Goal: Transaction & Acquisition: Obtain resource

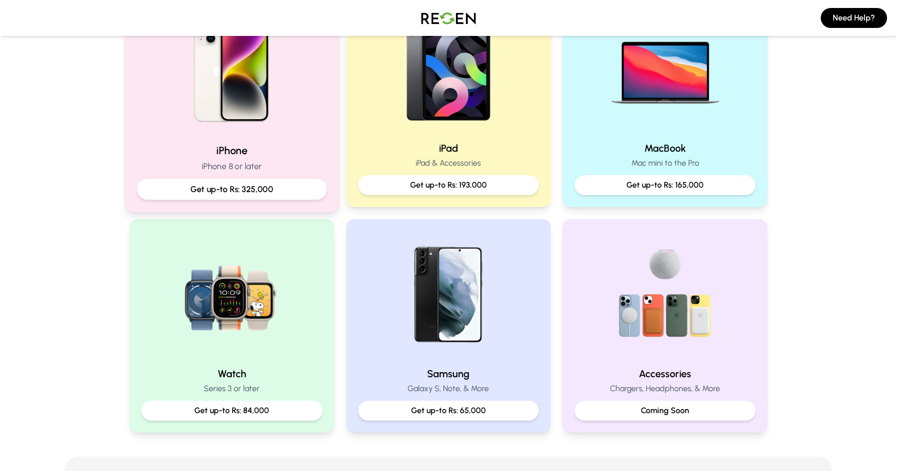
scroll to position [249, 0]
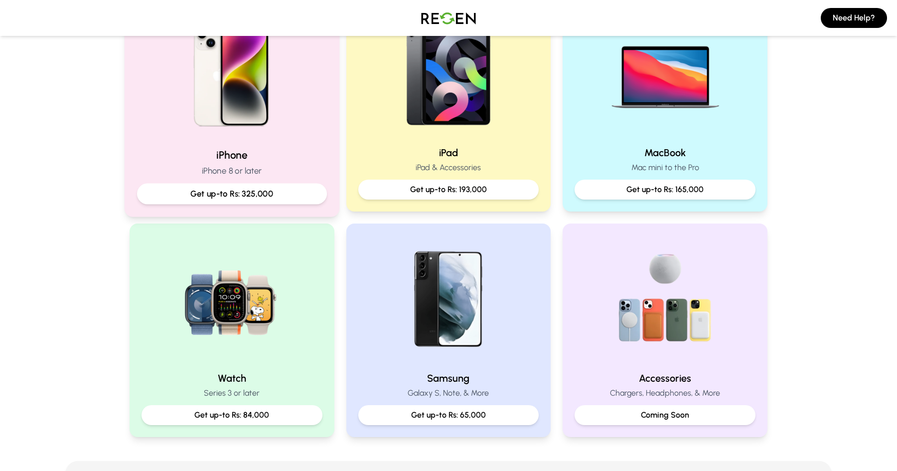
click at [212, 190] on p "Get up-to Rs: 325,000" at bounding box center [232, 193] width 173 height 12
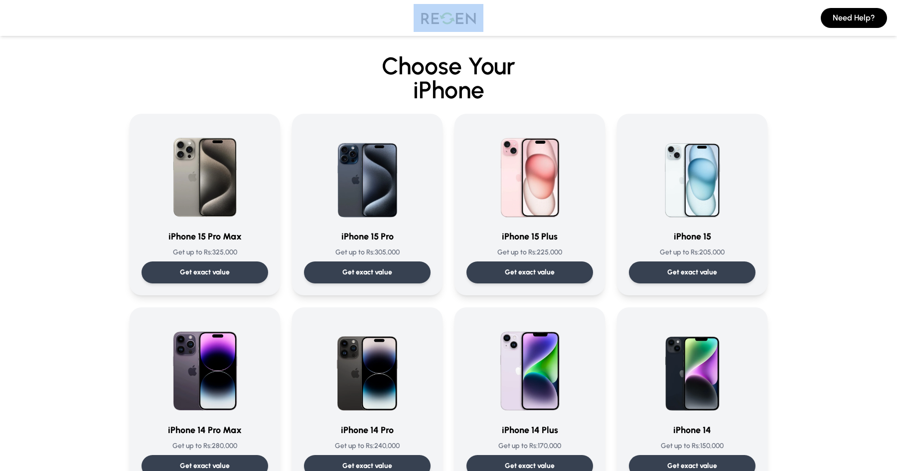
drag, startPoint x: 490, startPoint y: 14, endPoint x: 418, endPoint y: 44, distance: 78.4
click at [414, 11] on div "Need Help?" at bounding box center [448, 18] width 897 height 36
click at [417, 56] on span "Choose Your" at bounding box center [449, 65] width 134 height 29
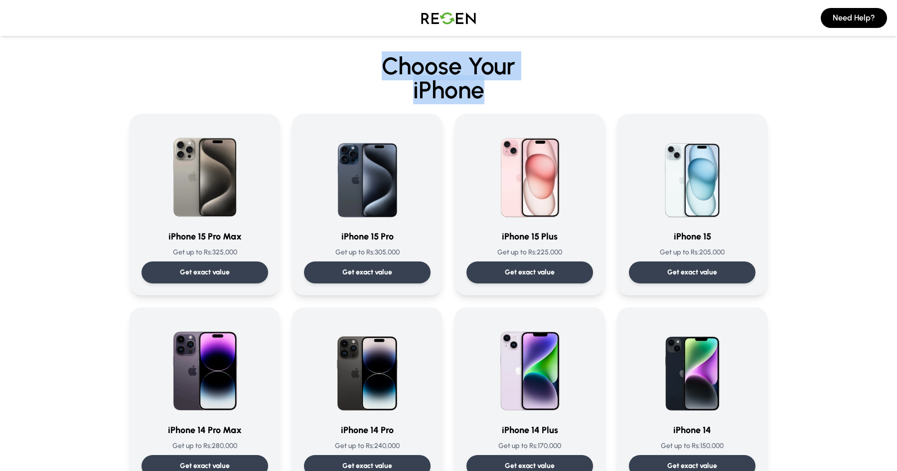
drag, startPoint x: 384, startPoint y: 64, endPoint x: 512, endPoint y: 84, distance: 129.3
click at [512, 84] on h2 "Choose Your iPhone" at bounding box center [449, 78] width 746 height 48
click at [514, 89] on span "iPhone" at bounding box center [449, 90] width 746 height 24
drag, startPoint x: 483, startPoint y: 87, endPoint x: 353, endPoint y: 71, distance: 130.1
click at [365, 59] on h2 "Choose Your iPhone" at bounding box center [449, 78] width 746 height 48
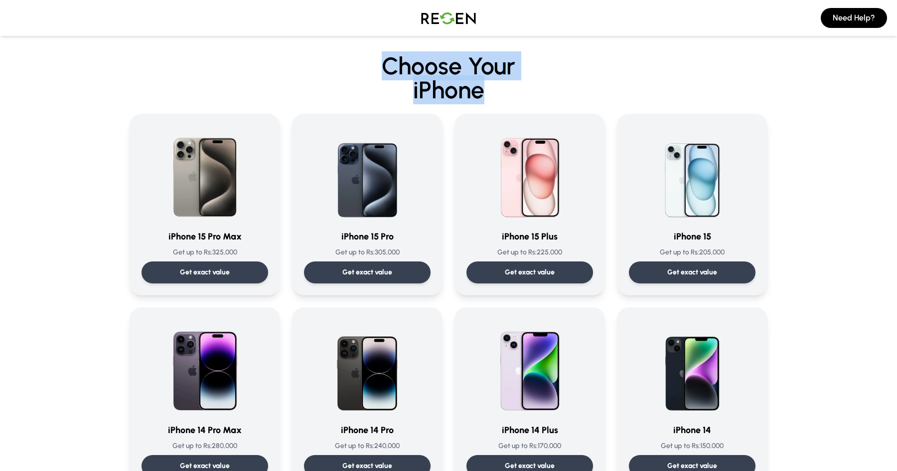
click at [354, 77] on h2 "Choose Your iPhone" at bounding box center [449, 78] width 746 height 48
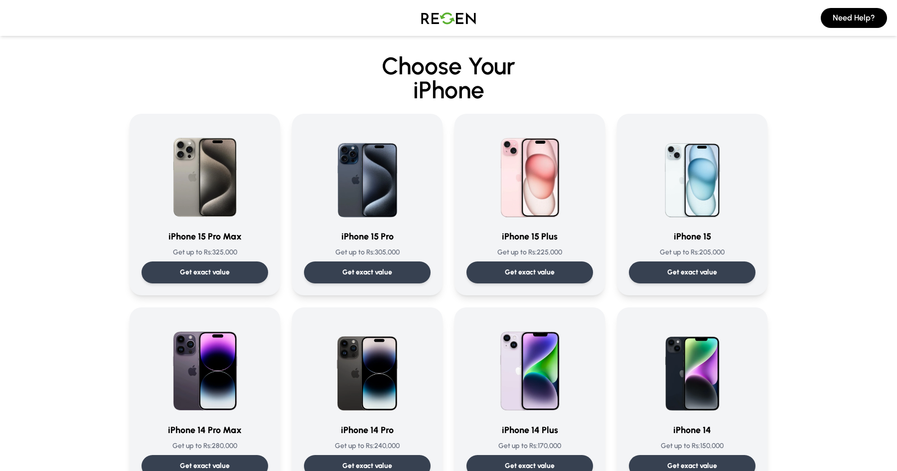
drag, startPoint x: 194, startPoint y: 19, endPoint x: 149, endPoint y: 0, distance: 49.2
click at [188, 18] on div "Need Help?" at bounding box center [448, 18] width 897 height 36
click at [452, 22] on img at bounding box center [449, 18] width 70 height 28
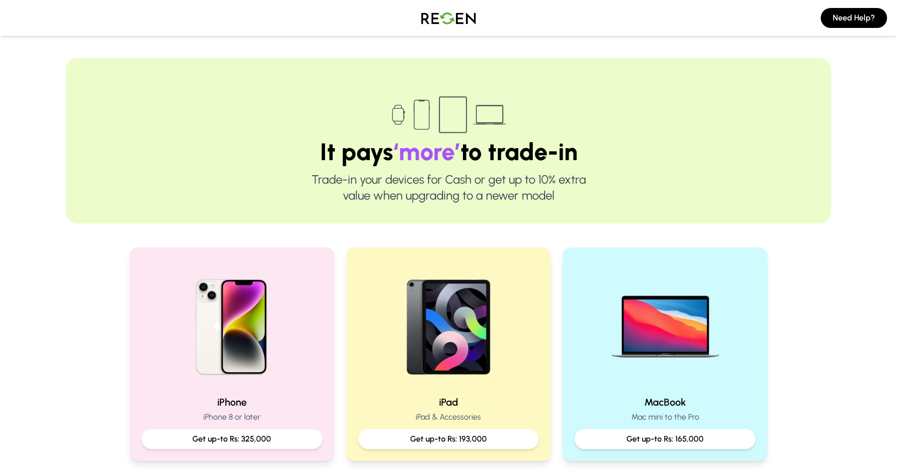
drag, startPoint x: 579, startPoint y: 203, endPoint x: 554, endPoint y: 196, distance: 25.9
click at [554, 196] on p "Trade-in your devices for Cash or get up to 10% extra value when upgrading to a…" at bounding box center [449, 188] width 702 height 32
drag, startPoint x: 554, startPoint y: 196, endPoint x: 320, endPoint y: 179, distance: 234.9
click at [318, 146] on div "It pays ‘more’ to trade-in Trade-in your devices for Cash or get up to 10% extr…" at bounding box center [449, 141] width 766 height 166
click at [320, 179] on p "Trade-in your devices for Cash or get up to 10% extra value when upgrading to a…" at bounding box center [449, 188] width 702 height 32
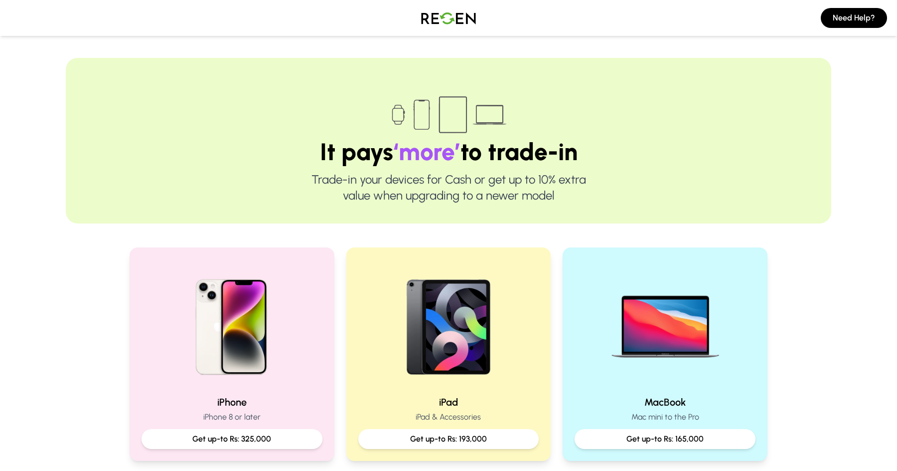
drag, startPoint x: 481, startPoint y: 20, endPoint x: 401, endPoint y: 20, distance: 79.8
click at [401, 19] on div "Need Help?" at bounding box center [448, 18] width 897 height 36
drag, startPoint x: 267, startPoint y: 149, endPoint x: 613, endPoint y: 199, distance: 350.1
click at [613, 196] on div "It pays ‘more’ to trade-in Trade-in your devices for Cash or get up to 10% extr…" at bounding box center [449, 141] width 766 height 166
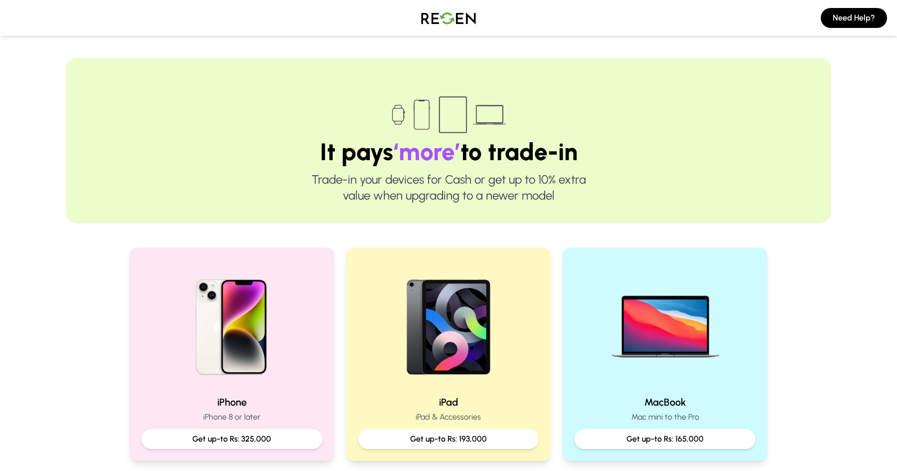
click at [613, 200] on p "Trade-in your devices for Cash or get up to 10% extra value when upgrading to a…" at bounding box center [449, 188] width 702 height 32
drag, startPoint x: 539, startPoint y: 182, endPoint x: 364, endPoint y: 116, distance: 187.6
click at [364, 116] on div "It pays ‘more’ to trade-in Trade-in your devices for Cash or get up to 10% extr…" at bounding box center [449, 141] width 766 height 166
click at [310, 111] on div at bounding box center [449, 115] width 702 height 50
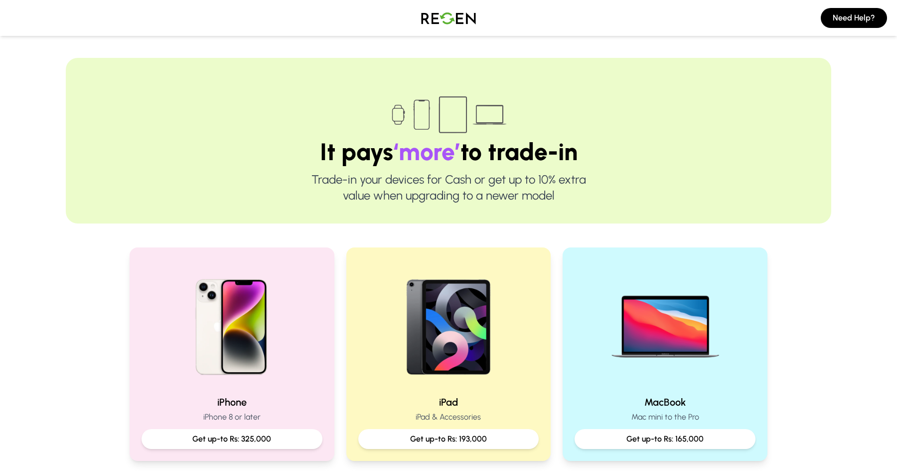
drag, startPoint x: 487, startPoint y: 24, endPoint x: 408, endPoint y: 11, distance: 79.9
click at [408, 11] on div "Need Help?" at bounding box center [448, 18] width 897 height 36
drag, startPoint x: 503, startPoint y: 19, endPoint x: 420, endPoint y: 16, distance: 82.8
click at [420, 16] on div "Need Help?" at bounding box center [448, 18] width 897 height 36
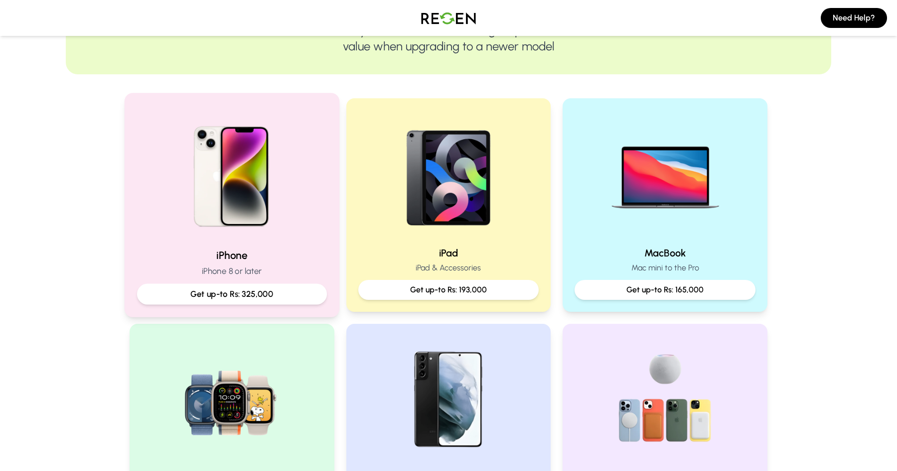
scroll to position [150, 0]
click at [297, 294] on p "Get up-to Rs: 325,000" at bounding box center [232, 293] width 173 height 12
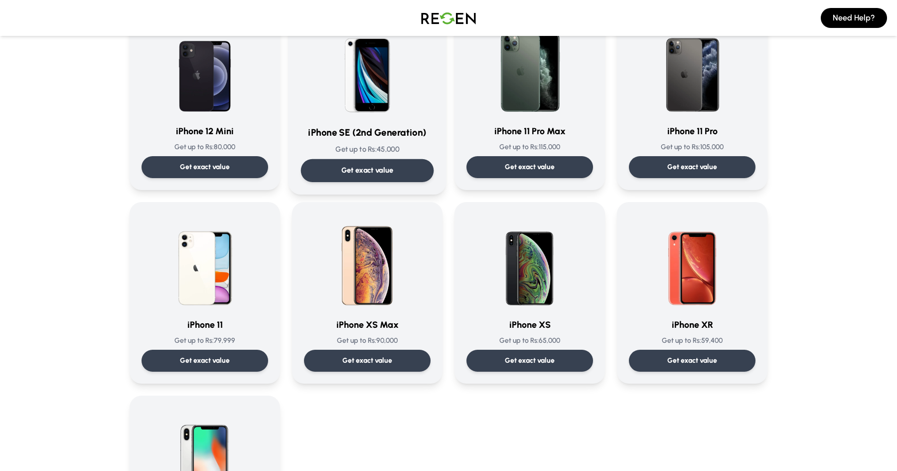
scroll to position [698, 0]
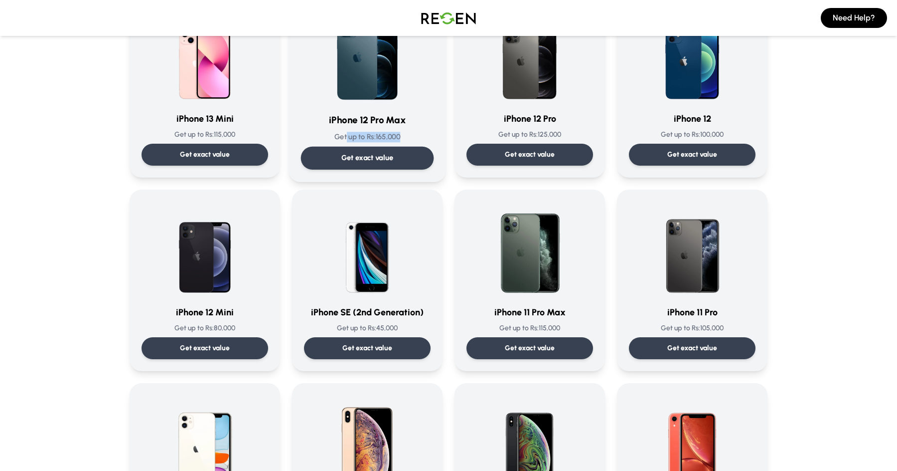
drag, startPoint x: 411, startPoint y: 135, endPoint x: 345, endPoint y: 137, distance: 66.4
click at [345, 137] on p "Get up to Rs: 165,000" at bounding box center [367, 137] width 133 height 10
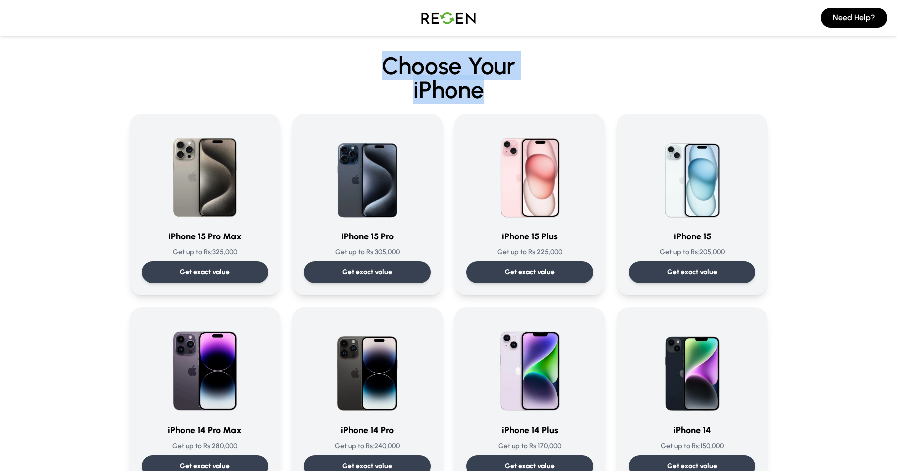
drag, startPoint x: 472, startPoint y: 83, endPoint x: 373, endPoint y: 66, distance: 100.7
click at [373, 66] on h2 "Choose Your iPhone" at bounding box center [449, 78] width 746 height 48
click at [503, 90] on span "iPhone" at bounding box center [449, 90] width 746 height 24
click at [503, 94] on span "iPhone" at bounding box center [449, 90] width 746 height 24
click at [477, 96] on span "iPhone" at bounding box center [449, 90] width 746 height 24
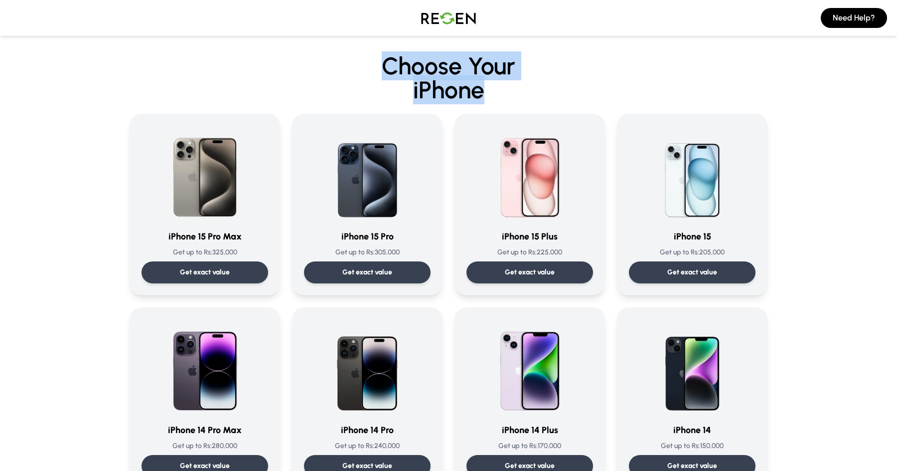
drag, startPoint x: 503, startPoint y: 94, endPoint x: 370, endPoint y: 63, distance: 136.7
click at [370, 63] on h2 "Choose Your iPhone" at bounding box center [449, 78] width 746 height 48
click at [369, 63] on h2 "Choose Your iPhone" at bounding box center [449, 78] width 746 height 48
drag, startPoint x: 374, startPoint y: 63, endPoint x: 495, endPoint y: 93, distance: 124.2
click at [496, 91] on h2 "Choose Your iPhone" at bounding box center [449, 78] width 746 height 48
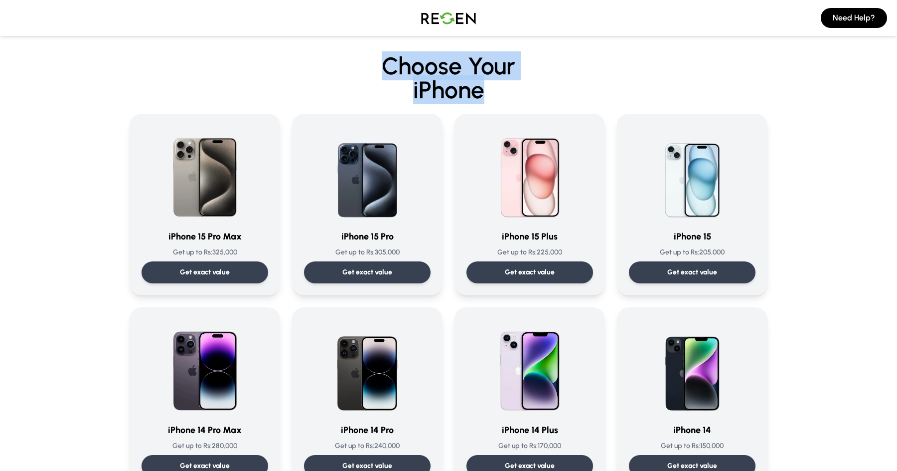
click at [495, 93] on span "iPhone" at bounding box center [449, 90] width 746 height 24
drag, startPoint x: 492, startPoint y: 88, endPoint x: 386, endPoint y: 67, distance: 107.7
click at [386, 67] on h2 "Choose Your iPhone" at bounding box center [449, 78] width 746 height 48
click at [396, 64] on span "Choose Your" at bounding box center [449, 65] width 134 height 29
drag, startPoint x: 388, startPoint y: 62, endPoint x: 514, endPoint y: 90, distance: 129.1
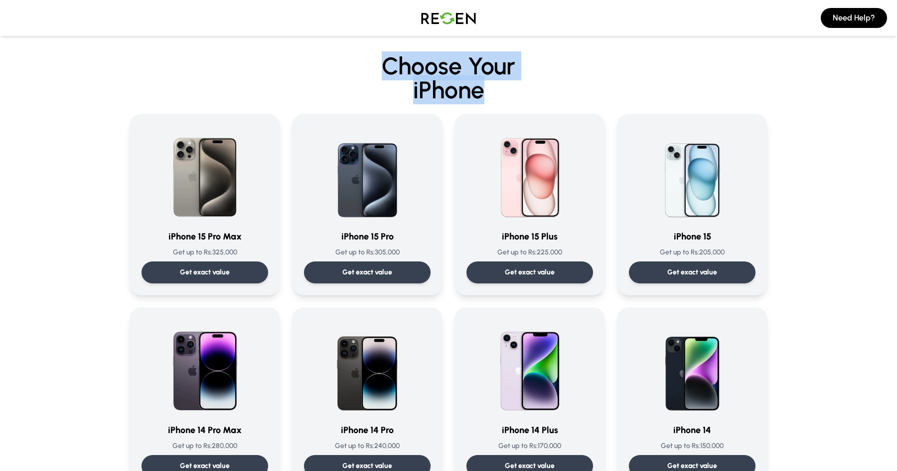
click at [514, 90] on h2 "Choose Your iPhone" at bounding box center [449, 78] width 746 height 48
click at [504, 100] on span "iPhone" at bounding box center [449, 90] width 746 height 24
click at [495, 99] on span "iPhone" at bounding box center [449, 90] width 746 height 24
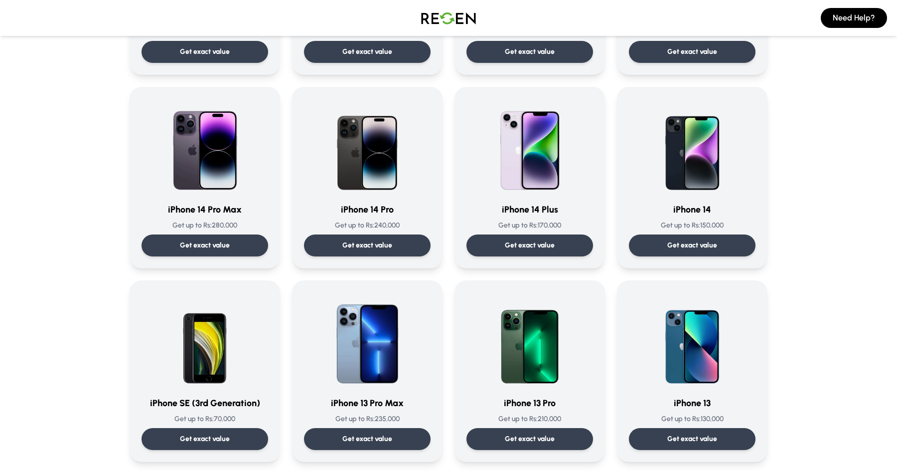
scroll to position [50, 0]
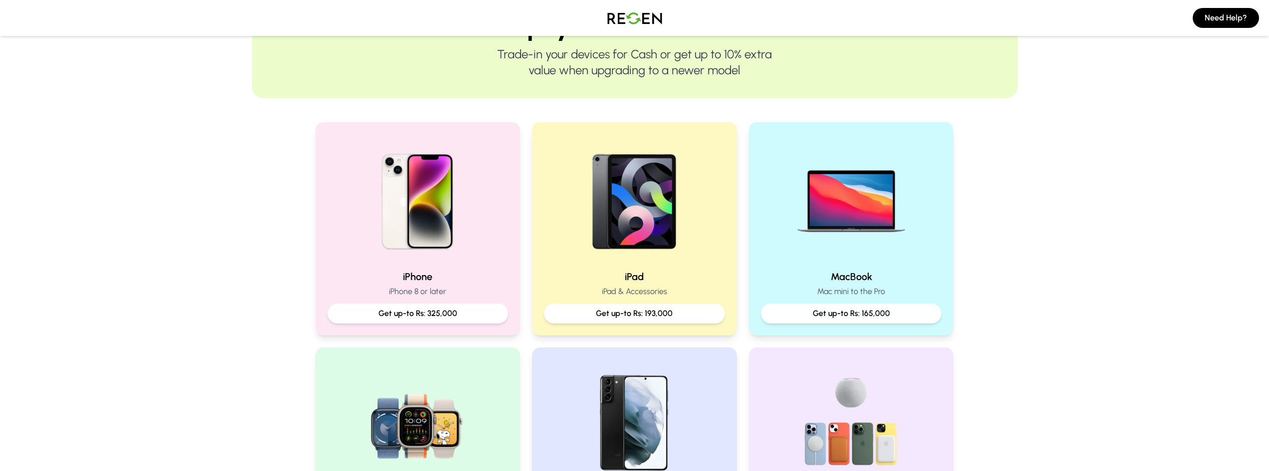
scroll to position [30, 0]
